Goal: Task Accomplishment & Management: Manage account settings

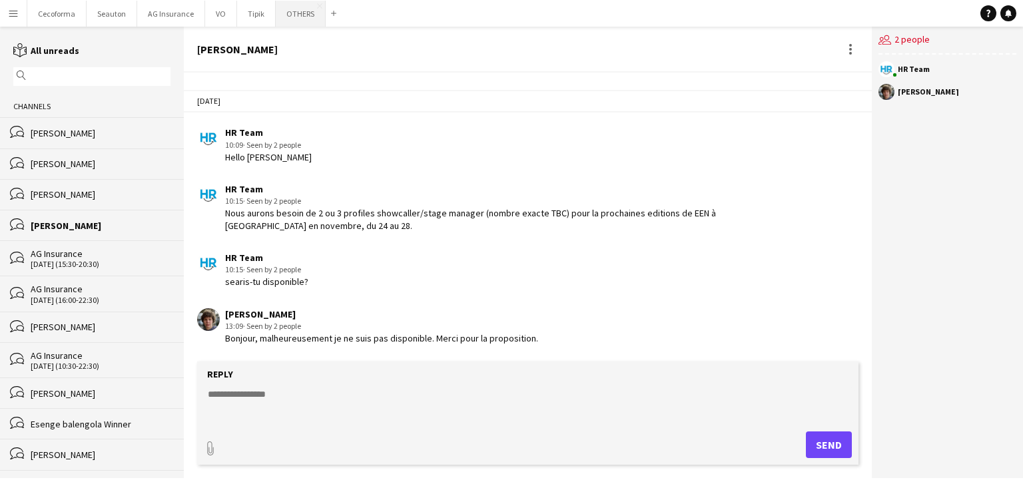
scroll to position [1947, 0]
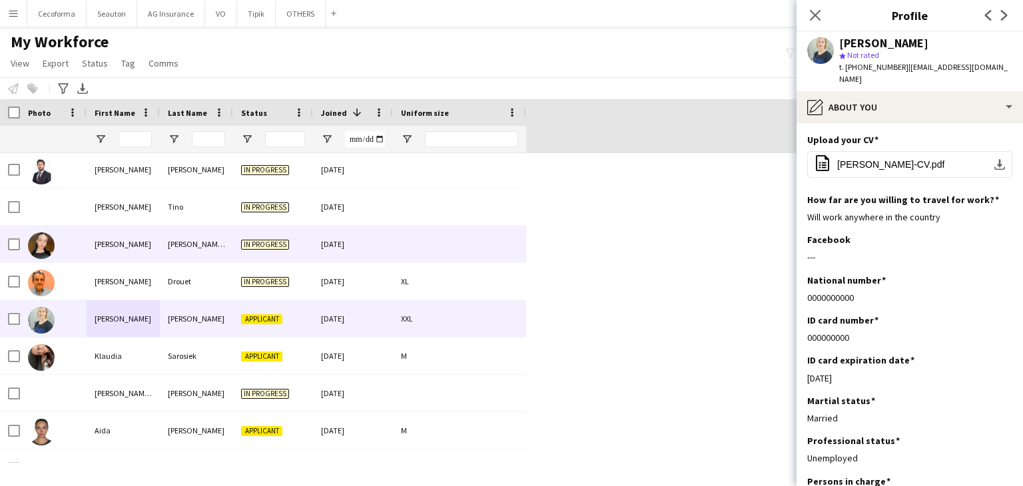
scroll to position [133, 0]
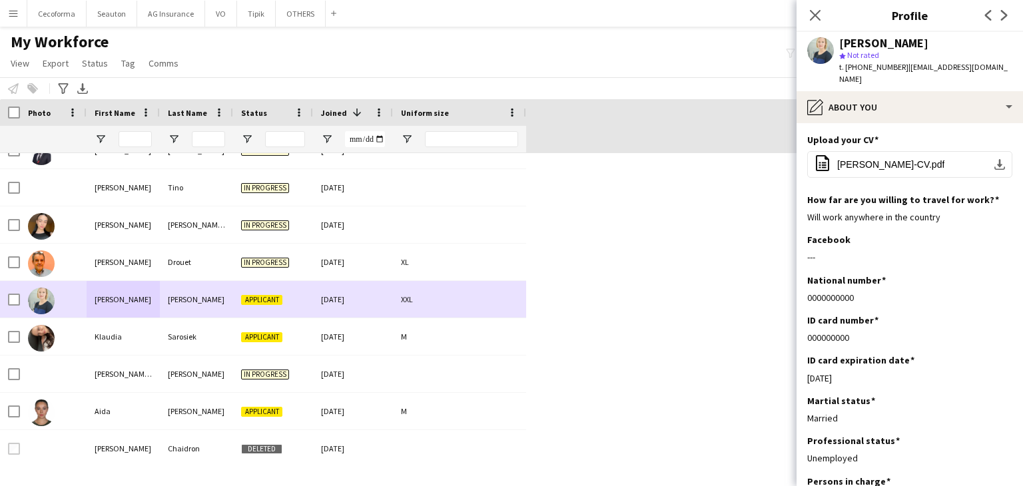
click at [111, 333] on div "Klaudia" at bounding box center [123, 336] width 73 height 37
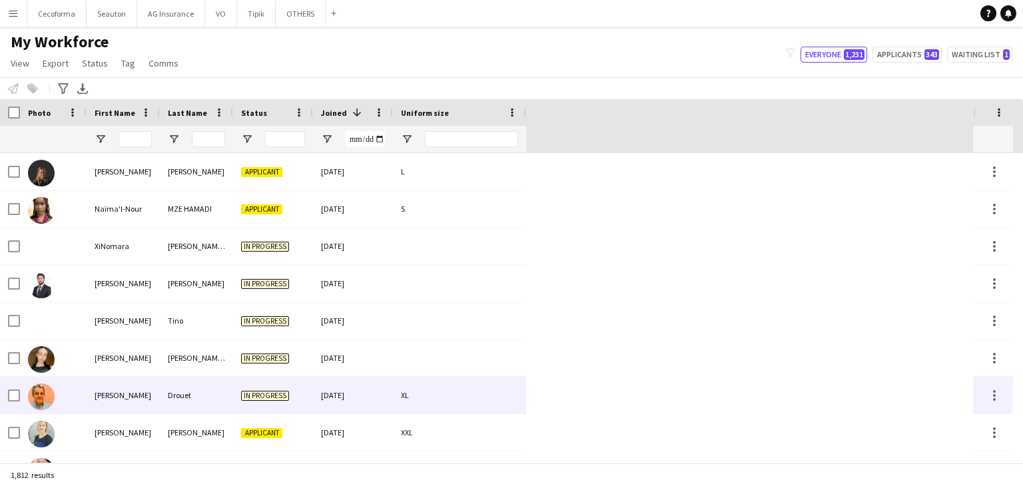
scroll to position [67, 0]
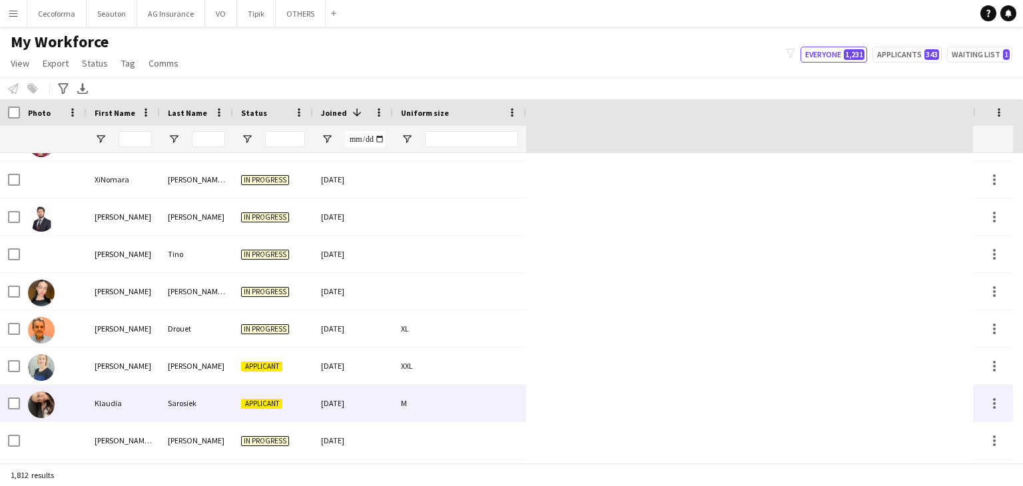
click at [114, 401] on div "Klaudia" at bounding box center [123, 403] width 73 height 37
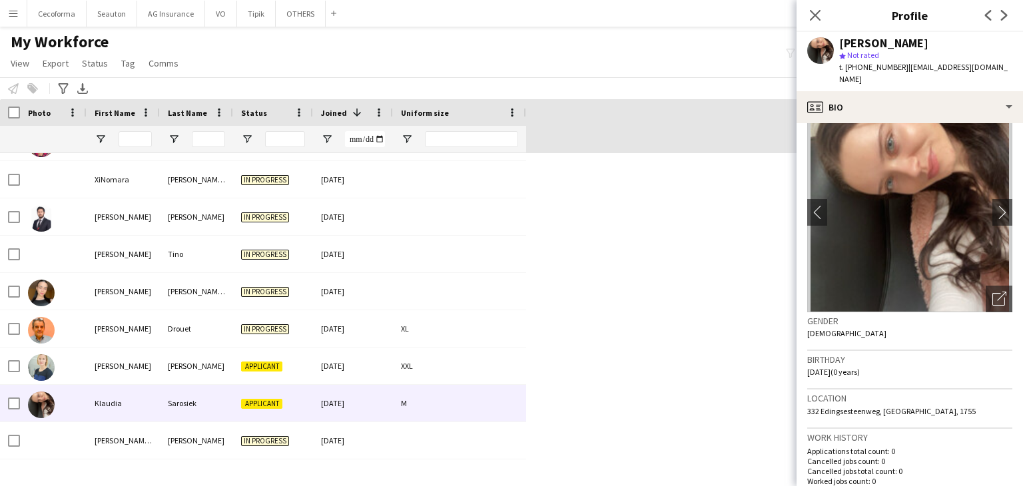
scroll to position [0, 0]
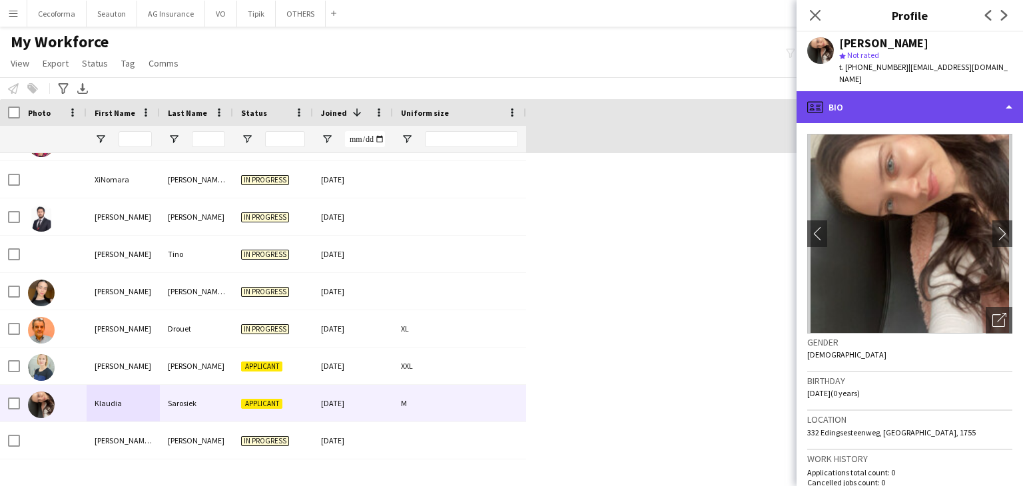
click at [877, 105] on div "profile Bio" at bounding box center [910, 107] width 227 height 32
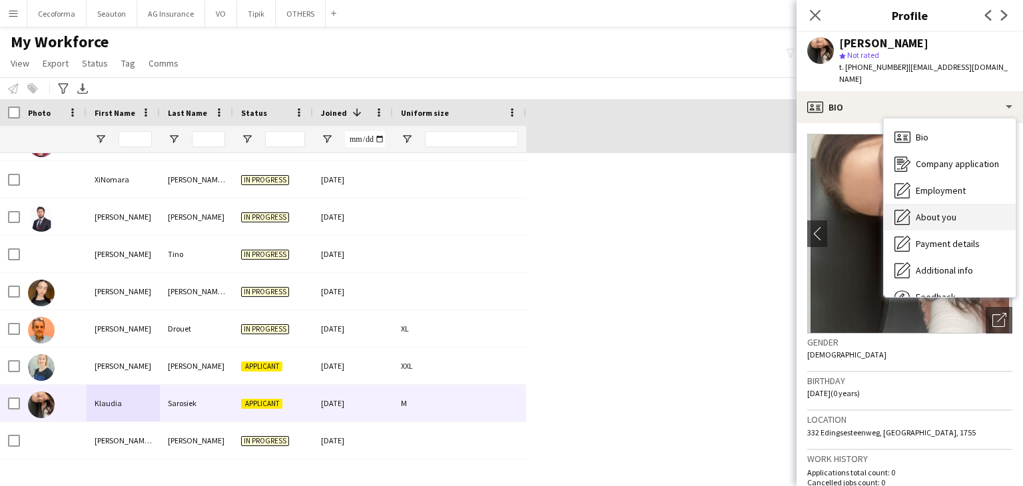
click at [925, 211] on span "About you" at bounding box center [936, 217] width 41 height 12
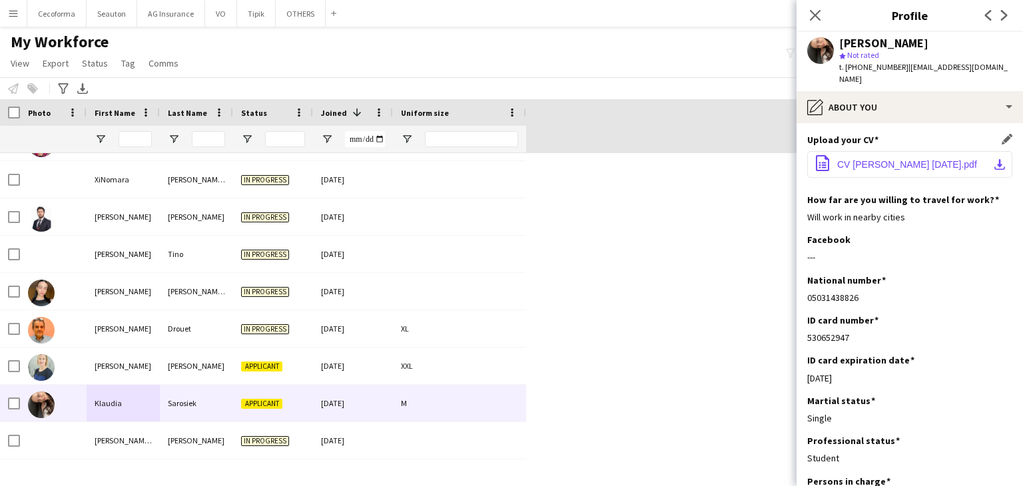
click at [877, 159] on span "CV Klaudia Sarosiek september 2025.pdf" at bounding box center [907, 164] width 140 height 11
click at [221, 50] on div "My Workforce View Views Default view New view Update view Delete view Edit name…" at bounding box center [511, 54] width 1023 height 45
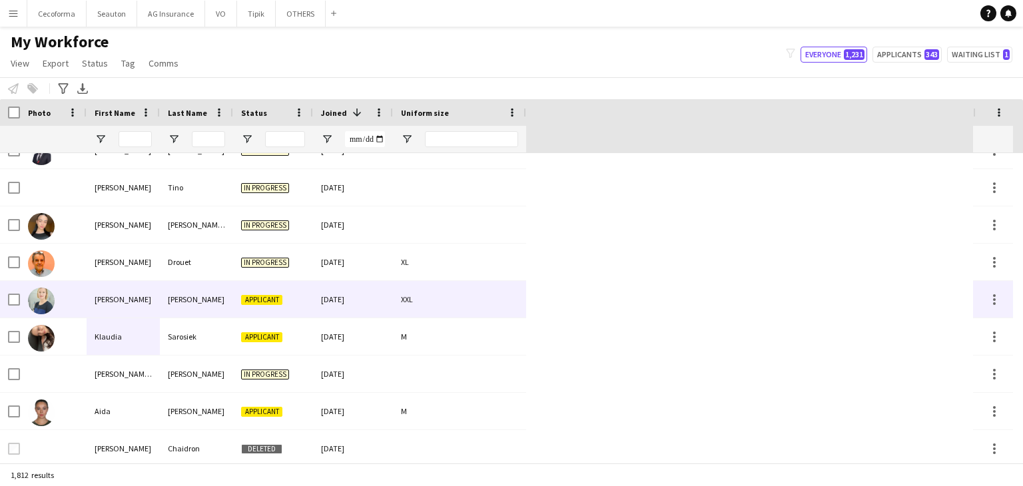
scroll to position [200, 0]
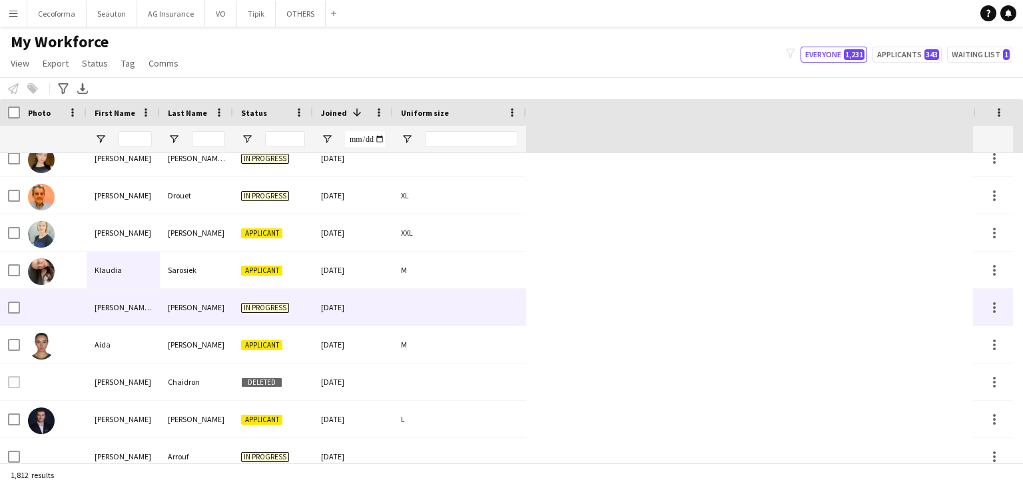
click at [158, 310] on div "Soeren Lennart" at bounding box center [123, 307] width 73 height 37
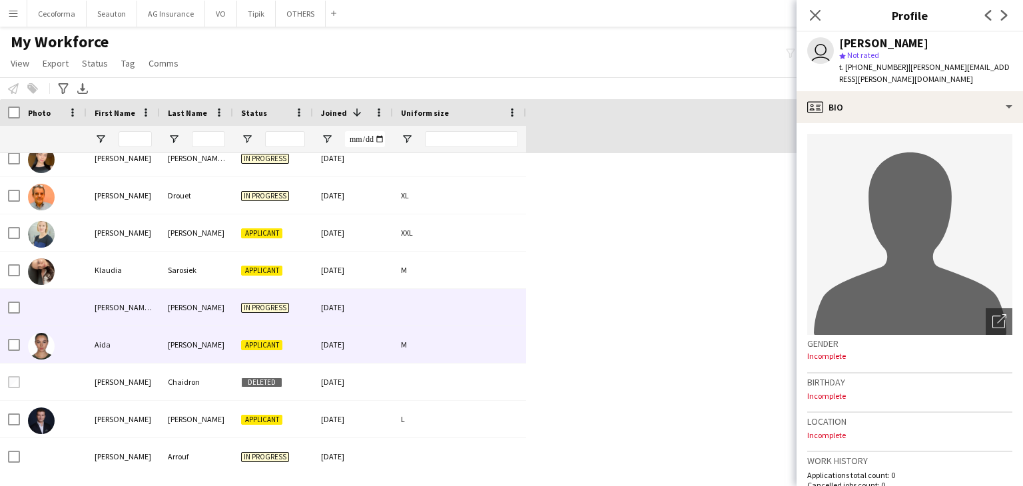
click at [127, 347] on div "Aida" at bounding box center [123, 344] width 73 height 37
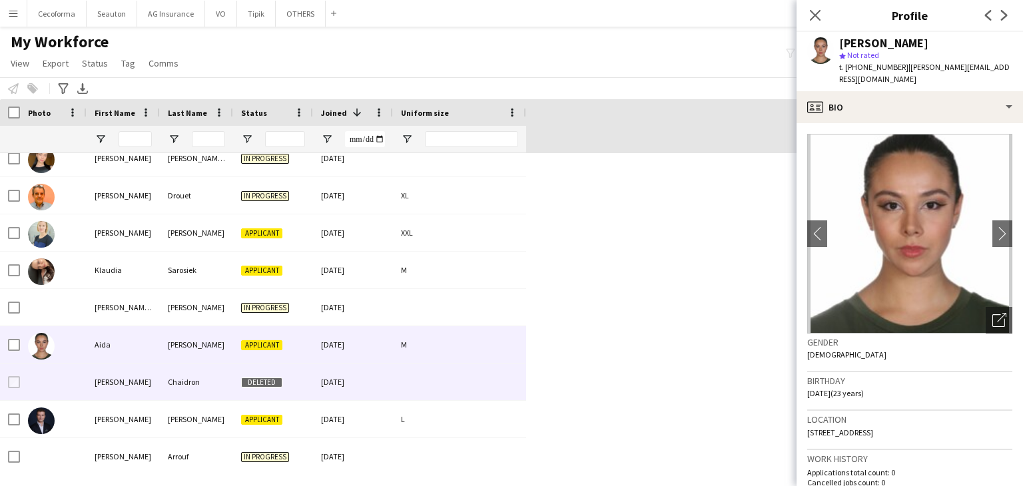
click at [111, 379] on div "Pauline" at bounding box center [123, 382] width 73 height 37
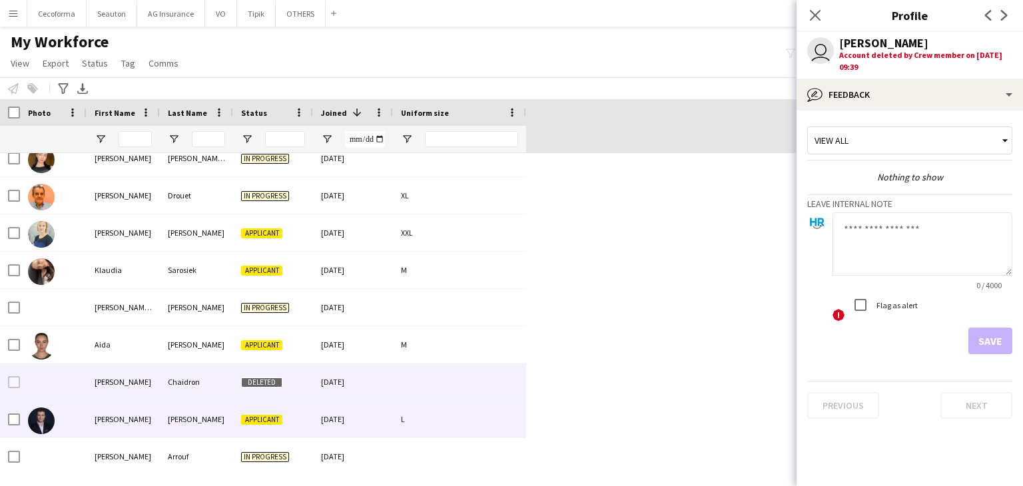
click at [115, 414] on div "Ronan" at bounding box center [123, 419] width 73 height 37
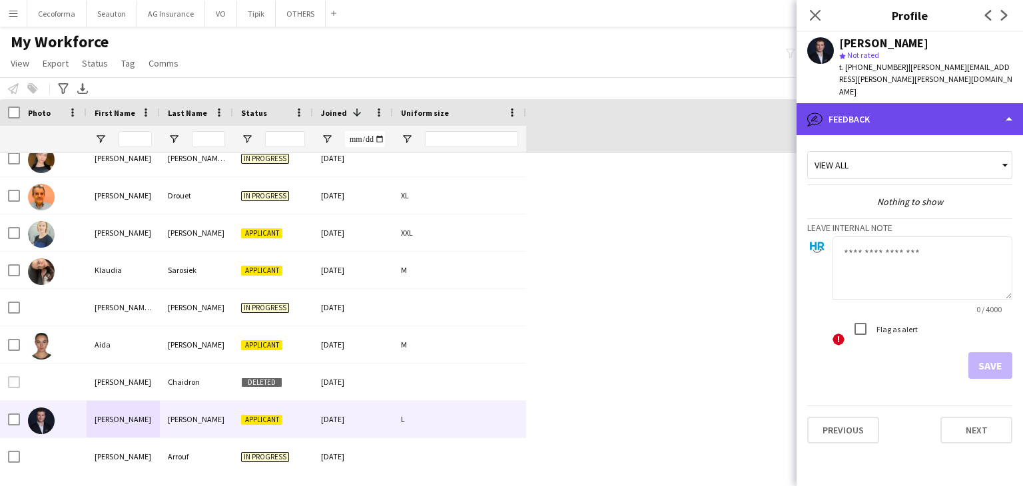
click at [921, 113] on div "bubble-pencil Feedback" at bounding box center [910, 119] width 227 height 32
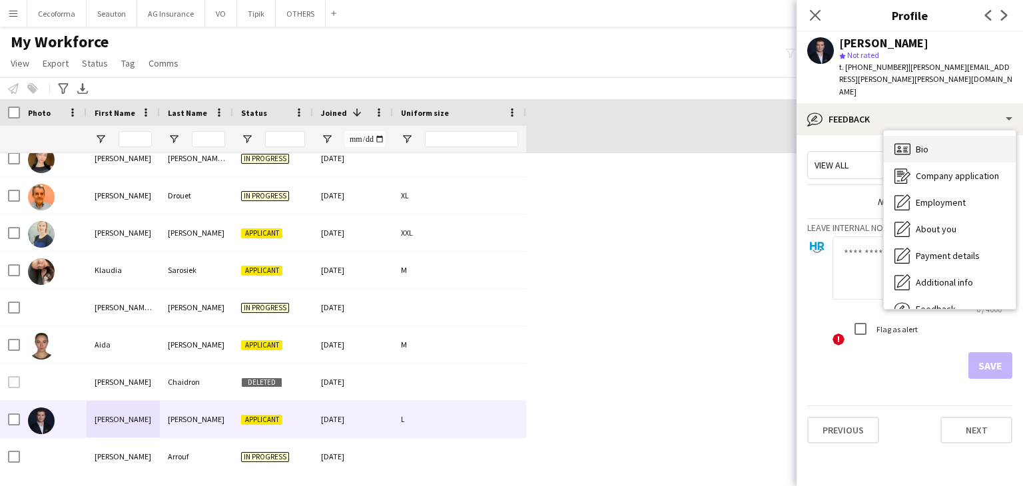
click at [925, 136] on div "Bio Bio" at bounding box center [950, 149] width 132 height 27
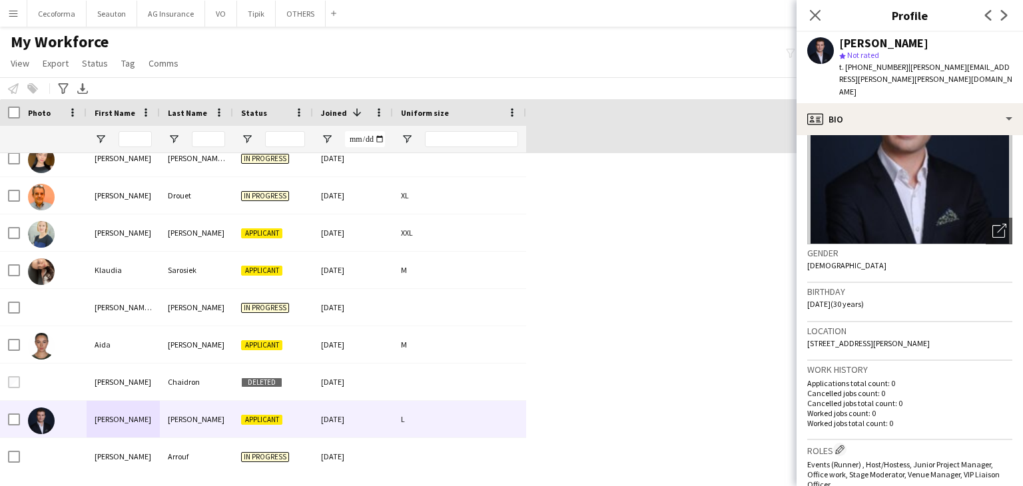
scroll to position [0, 0]
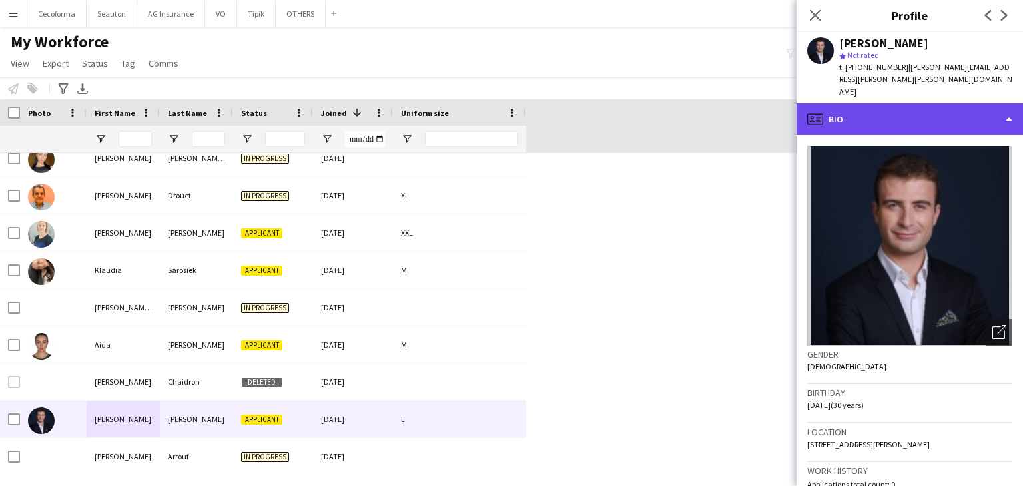
click at [901, 103] on div "profile Bio" at bounding box center [910, 119] width 227 height 32
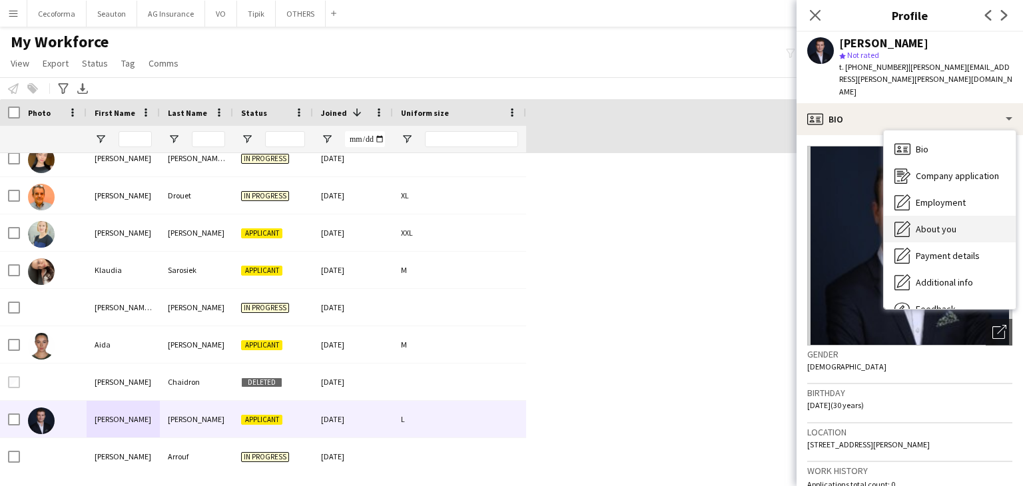
click at [965, 217] on div "About you About you" at bounding box center [950, 229] width 132 height 27
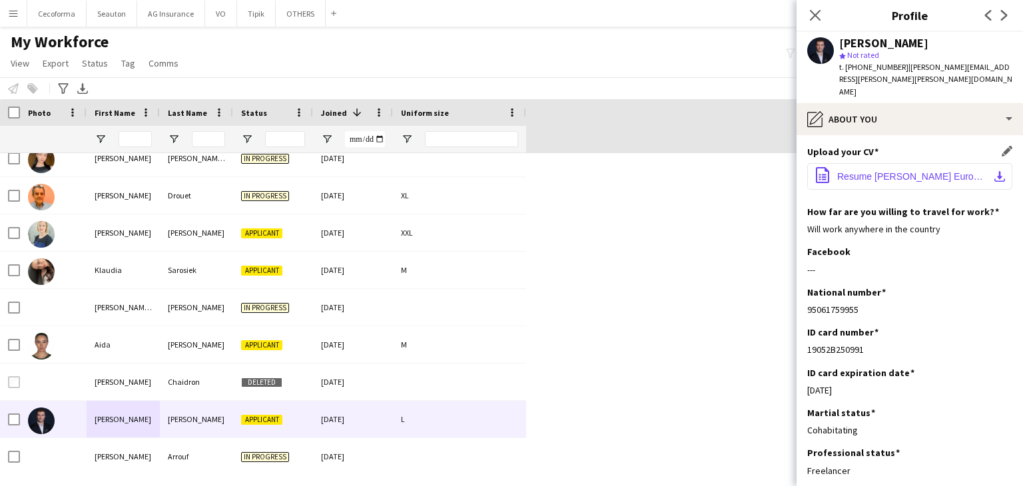
click at [901, 171] on span "Resume Ronan Dumas-Labbé Europass.pdf" at bounding box center [912, 176] width 151 height 11
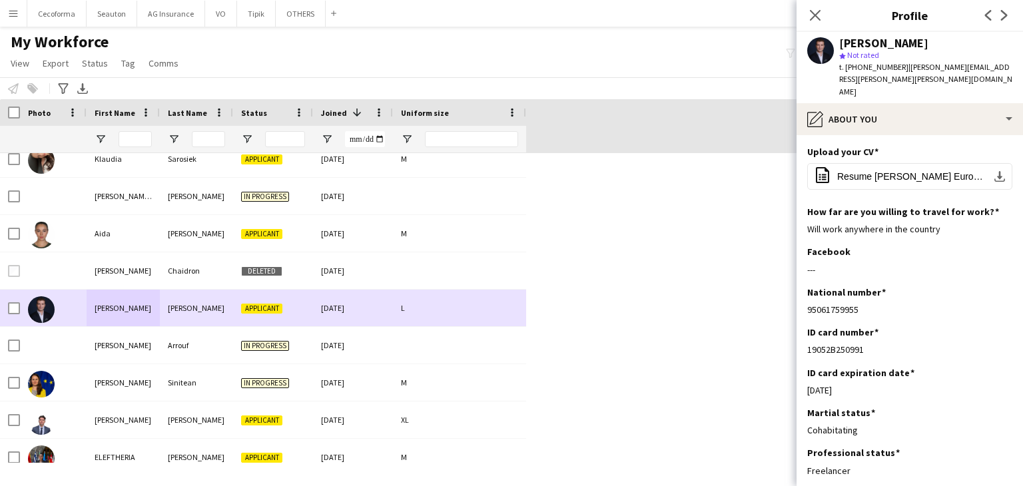
scroll to position [333, 0]
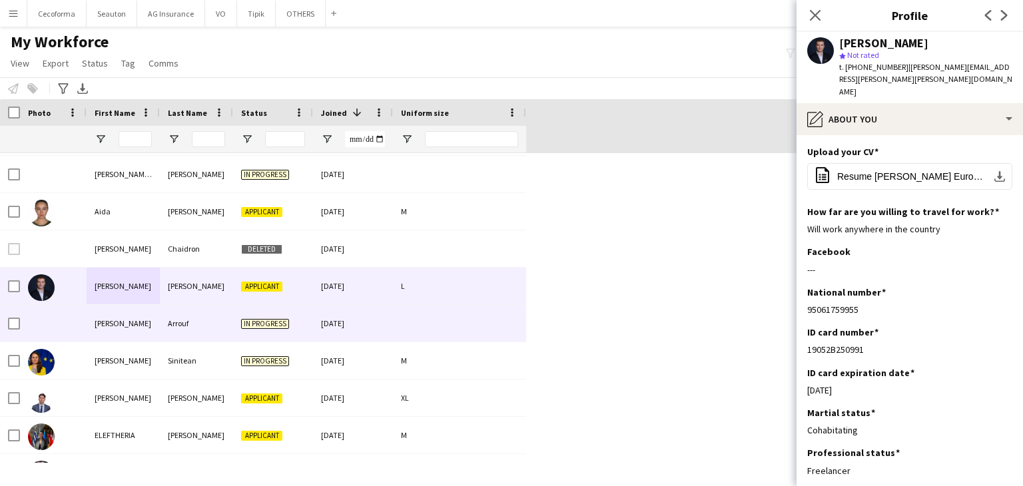
click at [145, 315] on div "Youssef" at bounding box center [123, 323] width 73 height 37
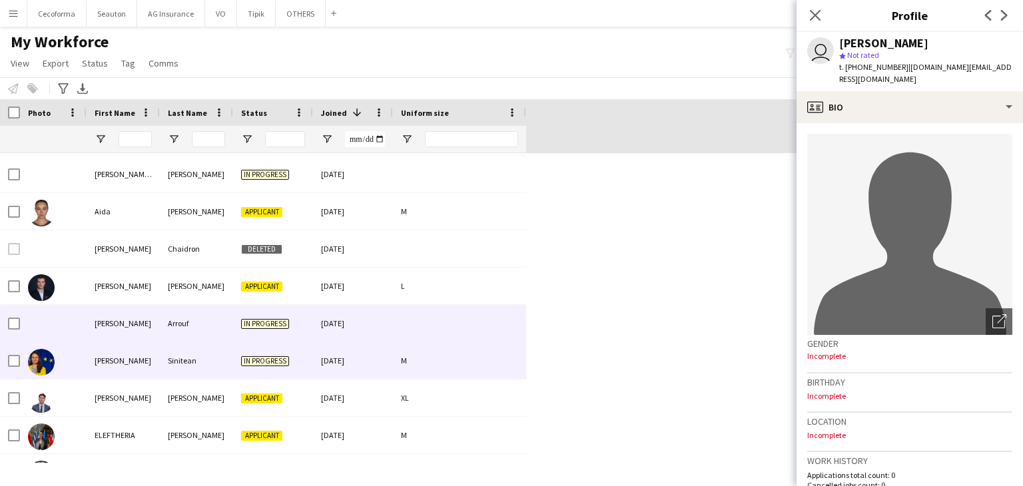
click at [137, 349] on div "Ana-Maria" at bounding box center [123, 360] width 73 height 37
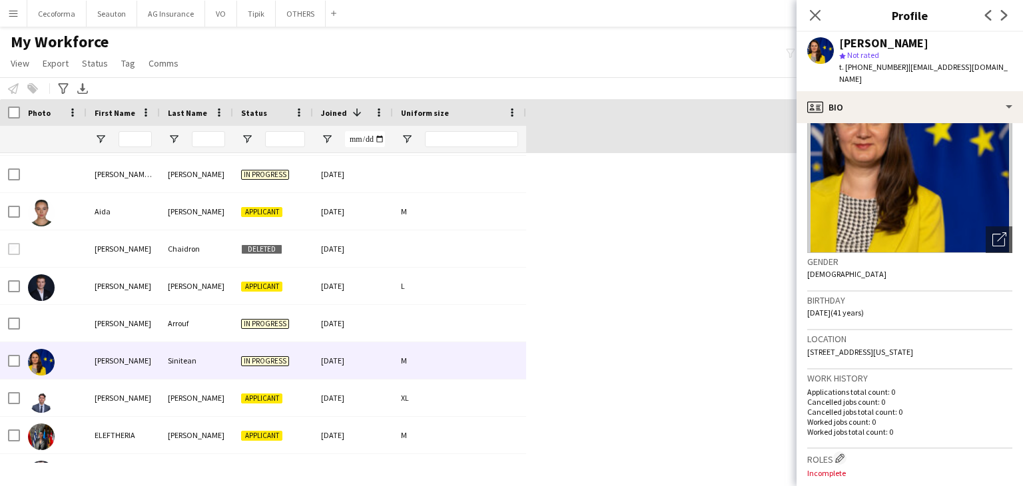
scroll to position [0, 0]
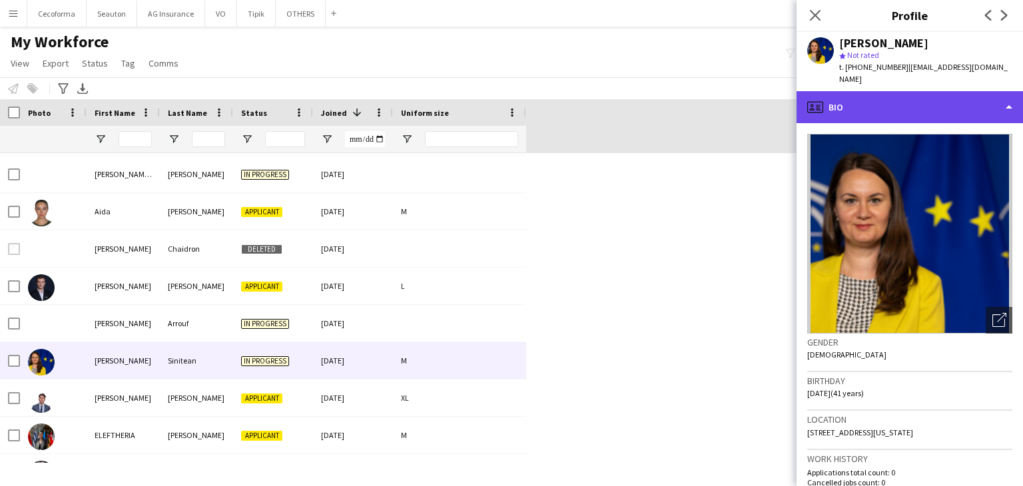
click at [857, 97] on div "profile Bio" at bounding box center [910, 107] width 227 height 32
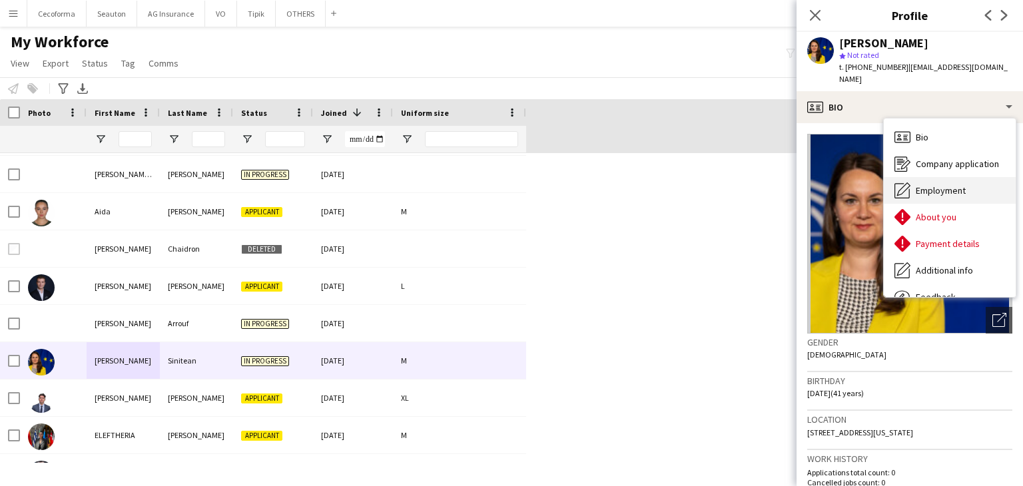
click at [925, 185] on span "Employment" at bounding box center [941, 191] width 50 height 12
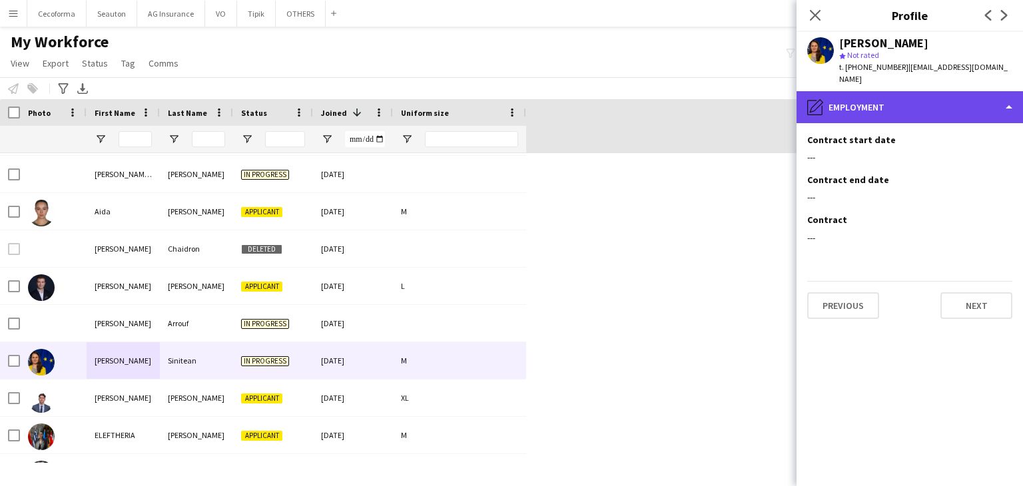
click at [873, 91] on div "pencil4 Employment" at bounding box center [910, 107] width 227 height 32
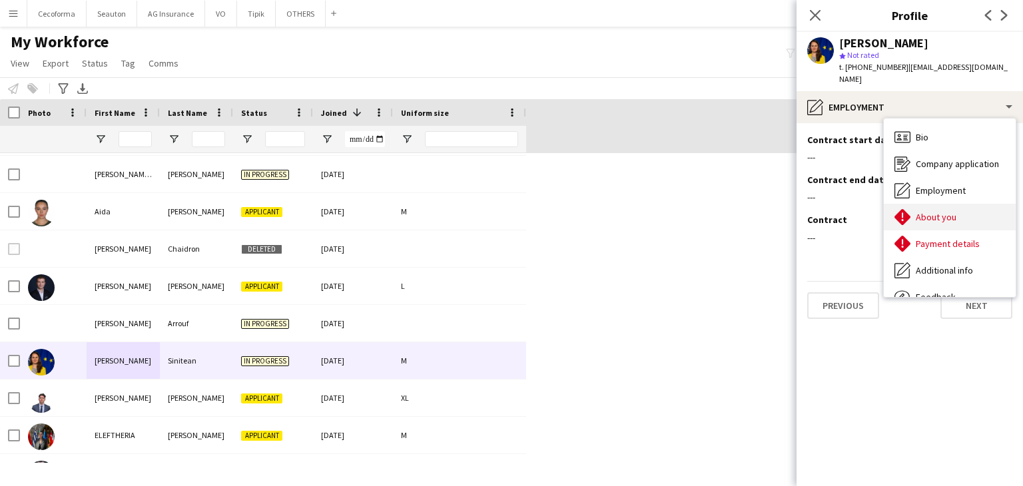
click at [925, 211] on span "About you" at bounding box center [936, 217] width 41 height 12
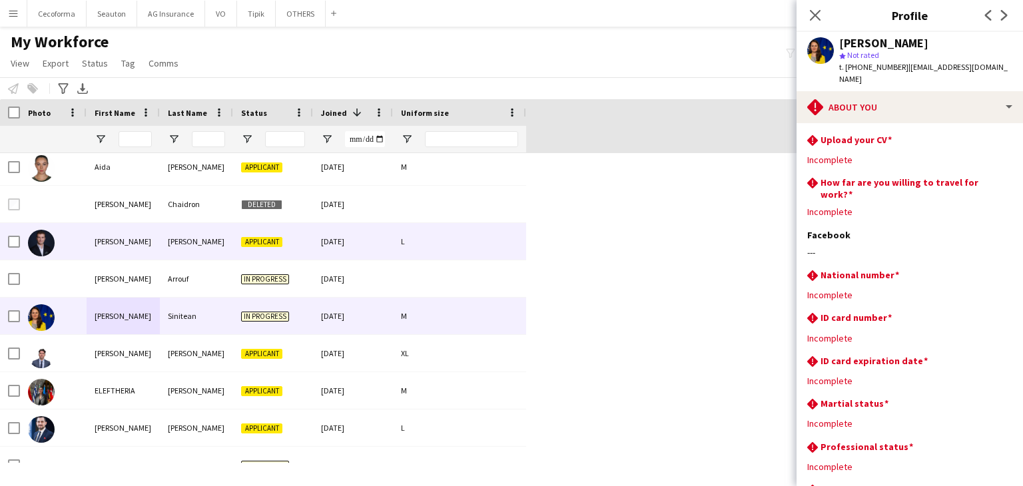
scroll to position [400, 0]
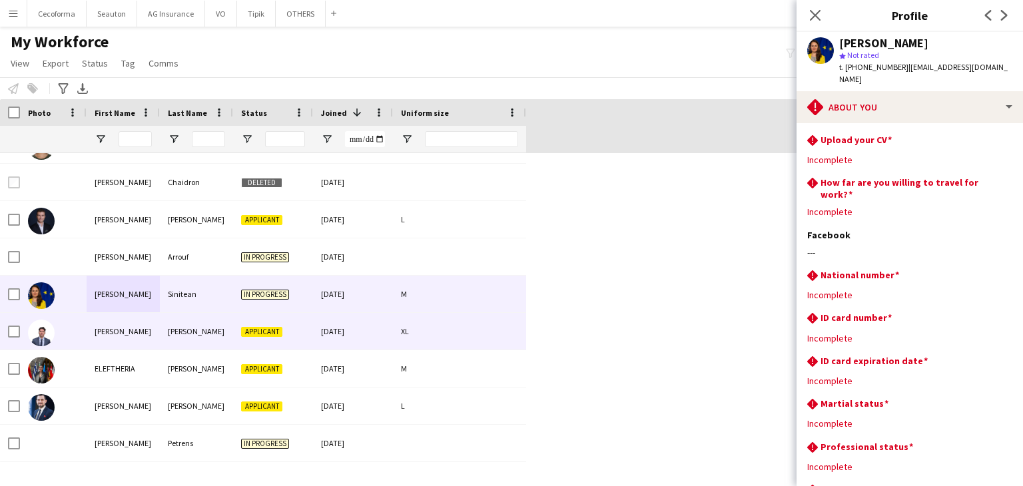
click at [127, 340] on div "Arthur" at bounding box center [123, 331] width 73 height 37
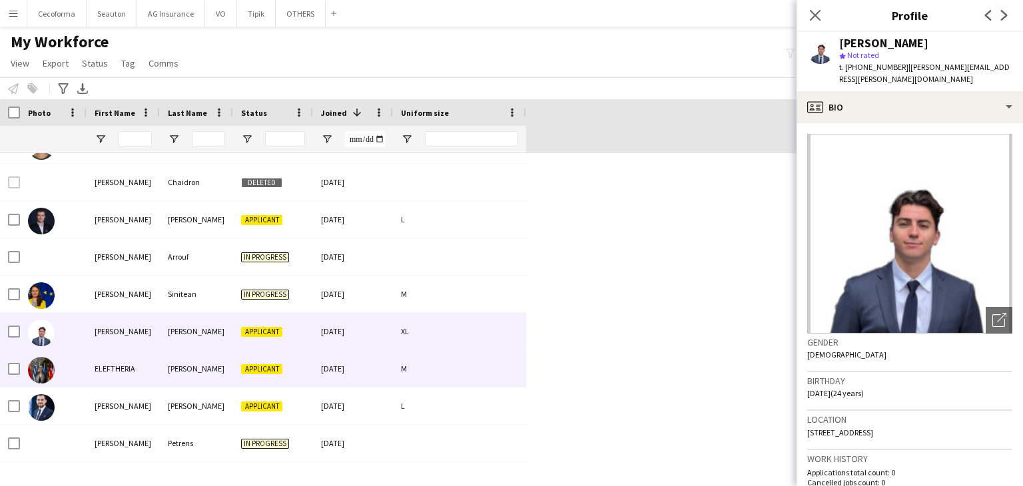
click at [139, 366] on div "ELEFTHERIA" at bounding box center [123, 368] width 73 height 37
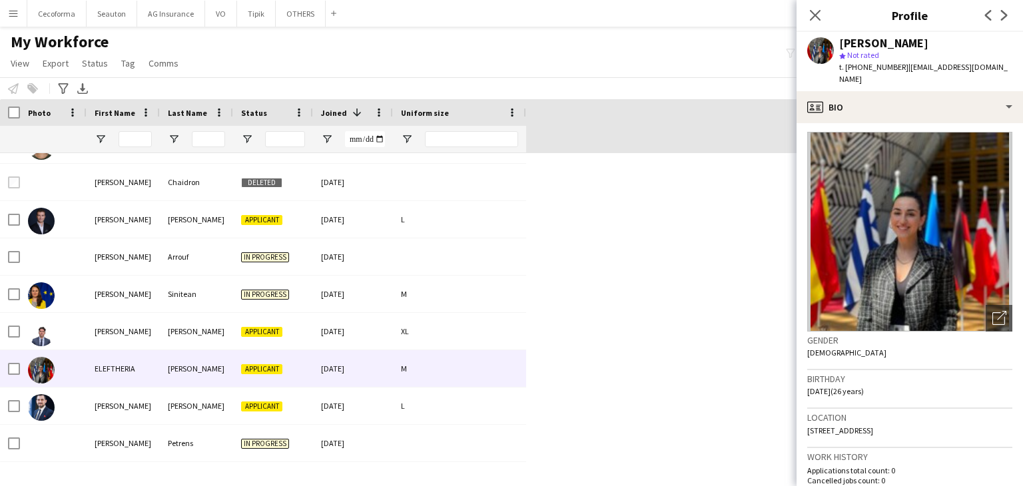
scroll to position [0, 0]
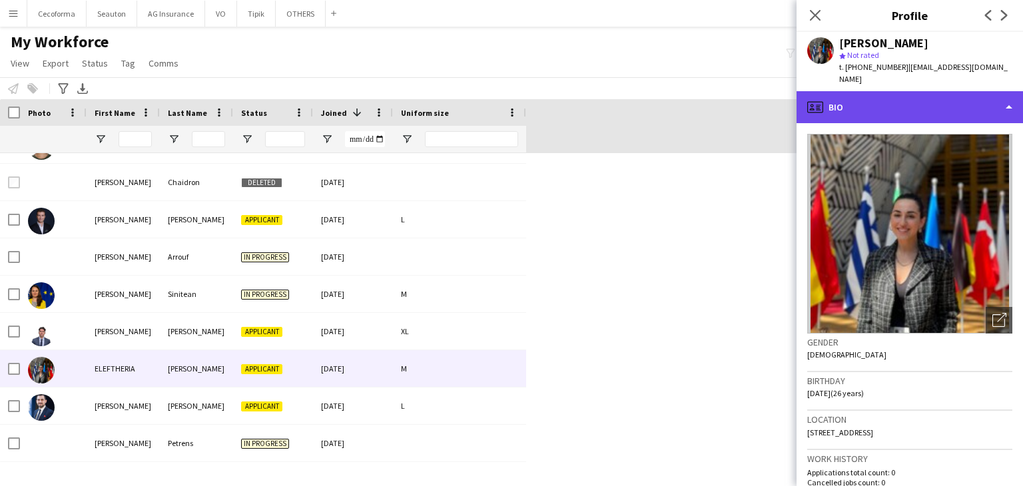
click at [880, 97] on div "profile Bio" at bounding box center [910, 107] width 227 height 32
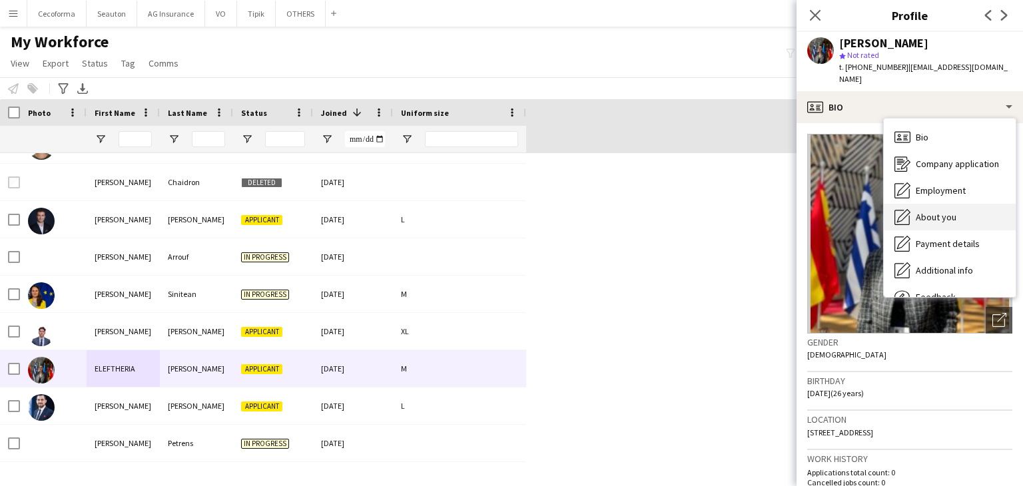
click at [940, 204] on div "About you About you" at bounding box center [950, 217] width 132 height 27
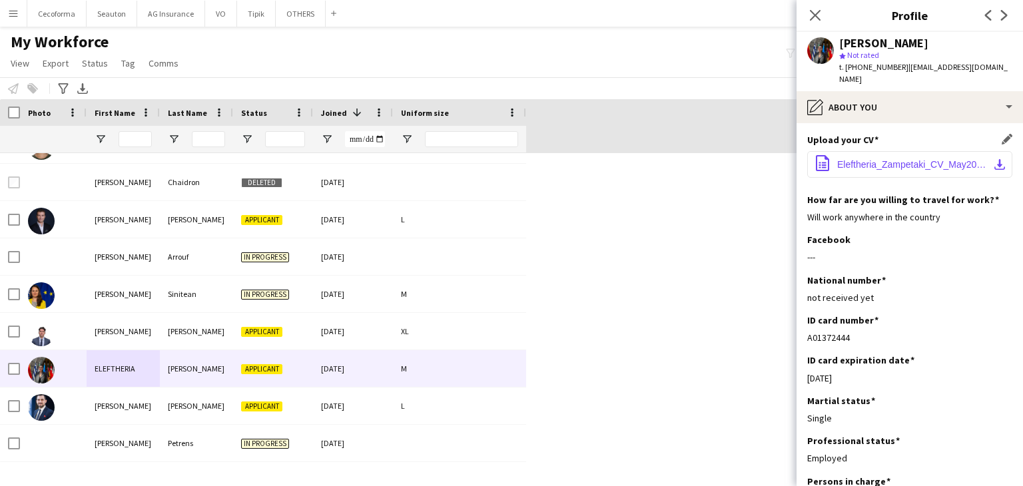
click at [917, 159] on span "Eleftheria_Zampetaki_CV_May2025.pdf" at bounding box center [912, 164] width 151 height 11
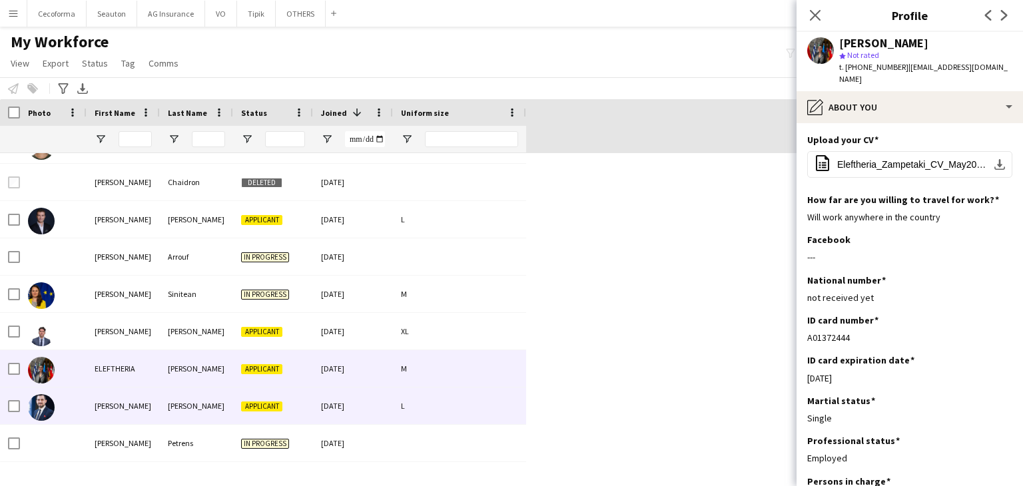
click at [168, 409] on div "Cunha" at bounding box center [196, 406] width 73 height 37
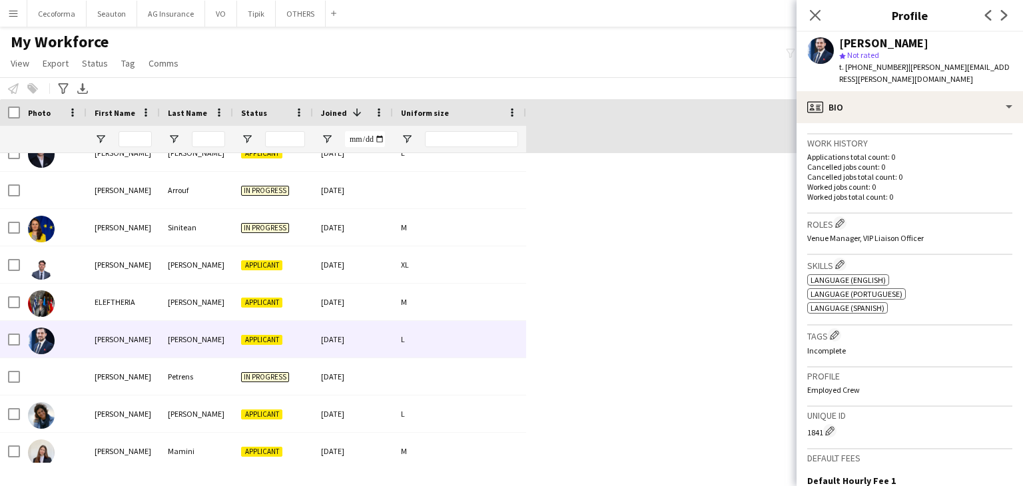
scroll to position [314, 0]
